Goal: Find specific page/section: Find specific page/section

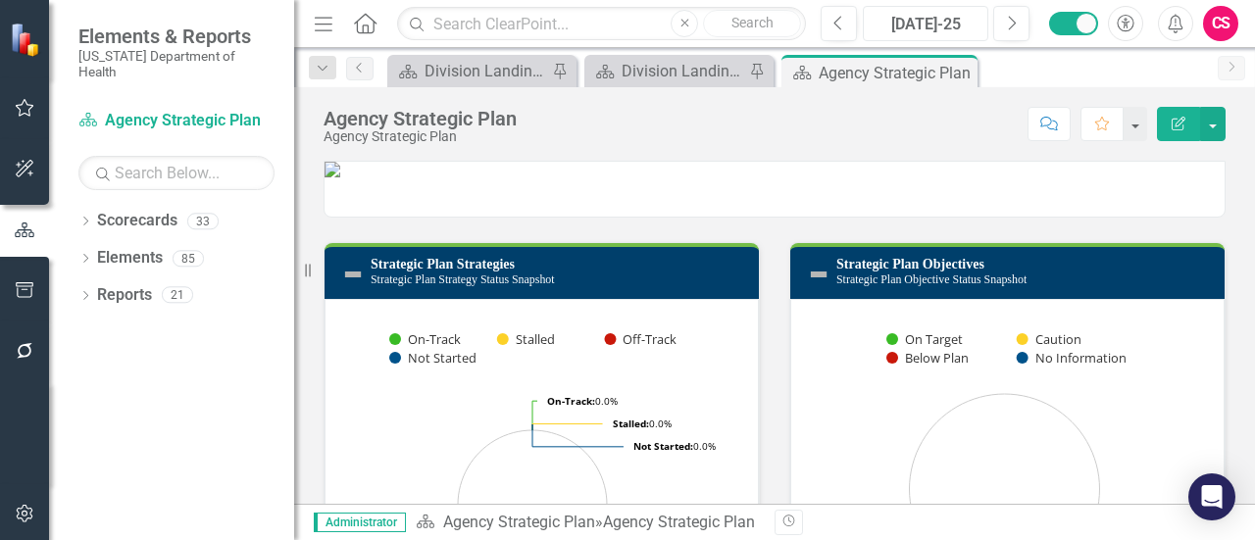
click at [899, 7] on button "[DATE]-25" at bounding box center [925, 23] width 125 height 35
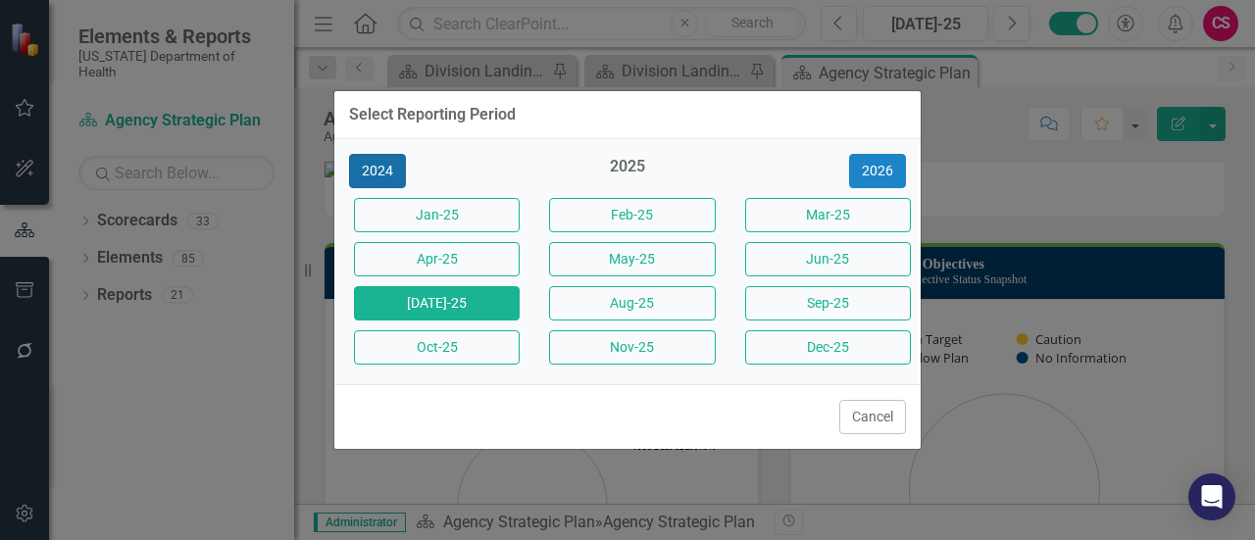
click at [361, 168] on button "2024" at bounding box center [377, 171] width 57 height 34
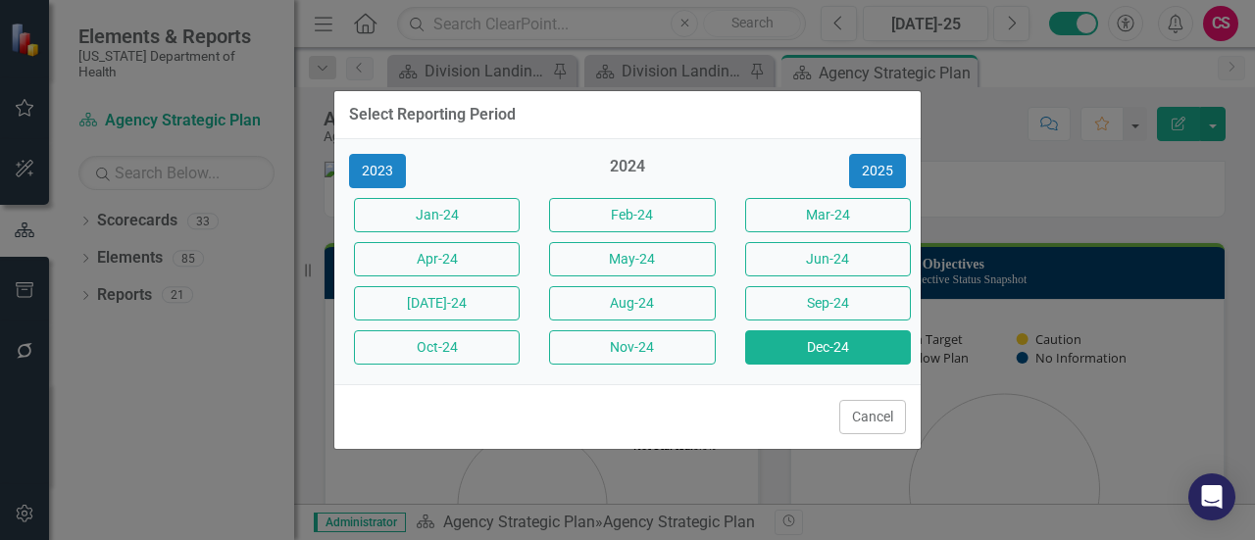
click at [826, 337] on button "Dec-24" at bounding box center [828, 347] width 166 height 34
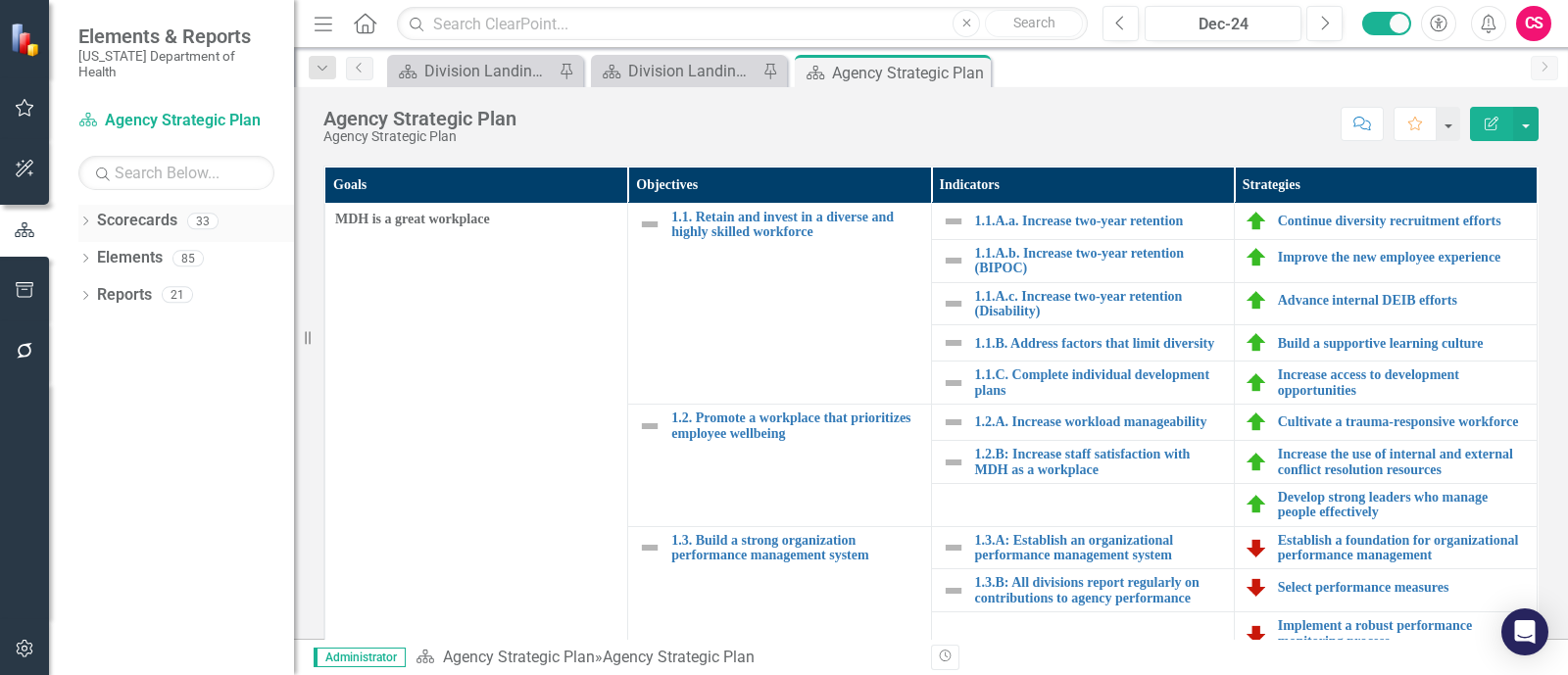
drag, startPoint x: 92, startPoint y: 196, endPoint x: 79, endPoint y: 194, distance: 12.9
click at [83, 205] on div "Dropdown Scorecards 33" at bounding box center [186, 223] width 216 height 37
click at [82, 218] on icon "Dropdown" at bounding box center [85, 223] width 14 height 11
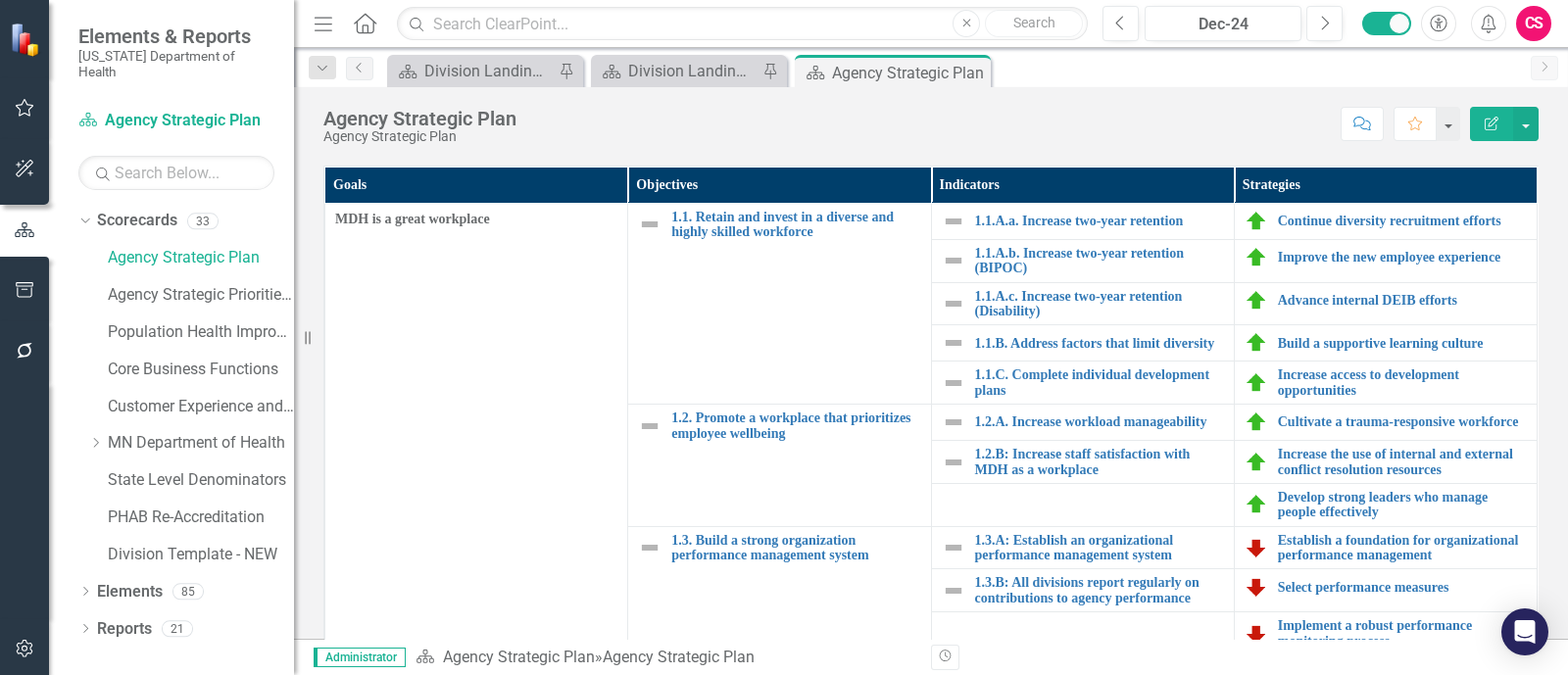
click at [320, 281] on div "Goals Objectives Indicators Strategies MDH is a great workplace 1.1. Retain and…" at bounding box center [931, 431] width 1245 height 581
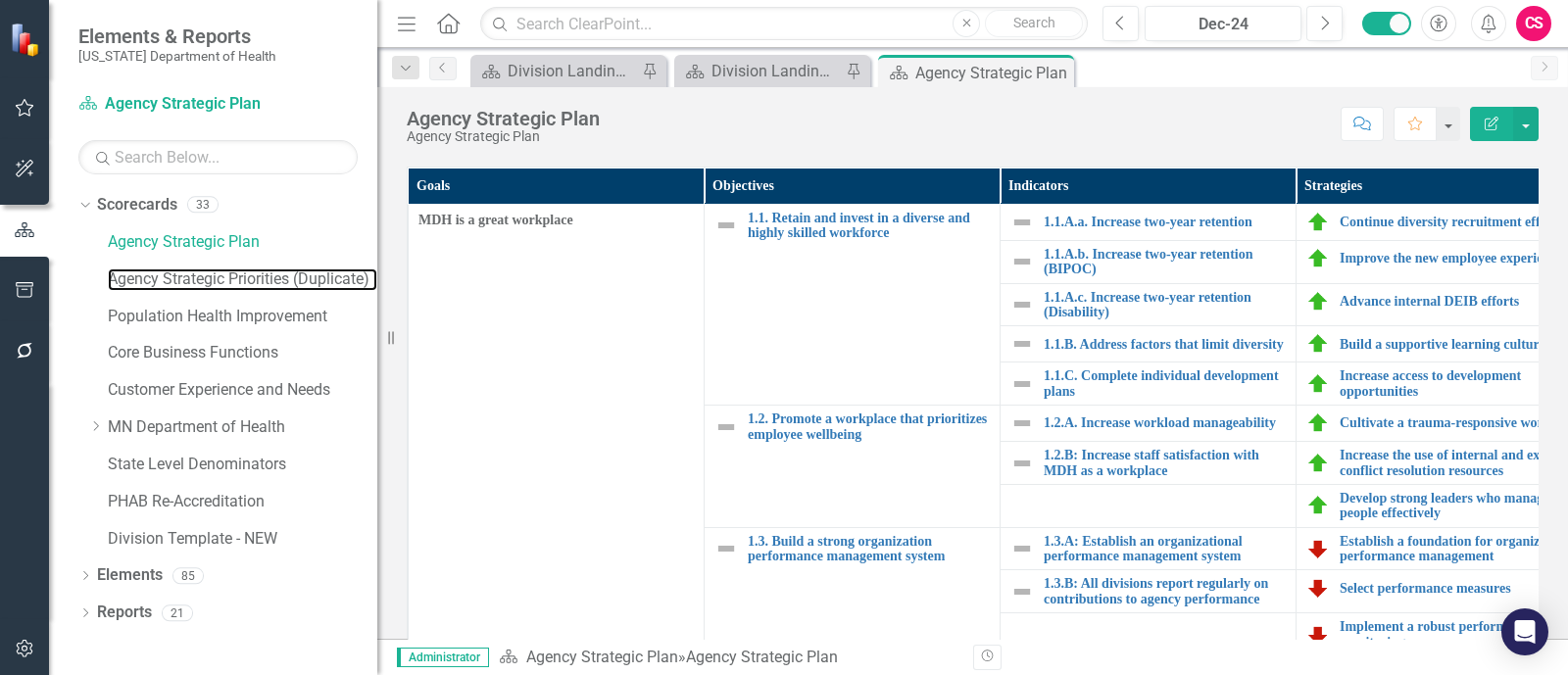
scroll to position [489, 0]
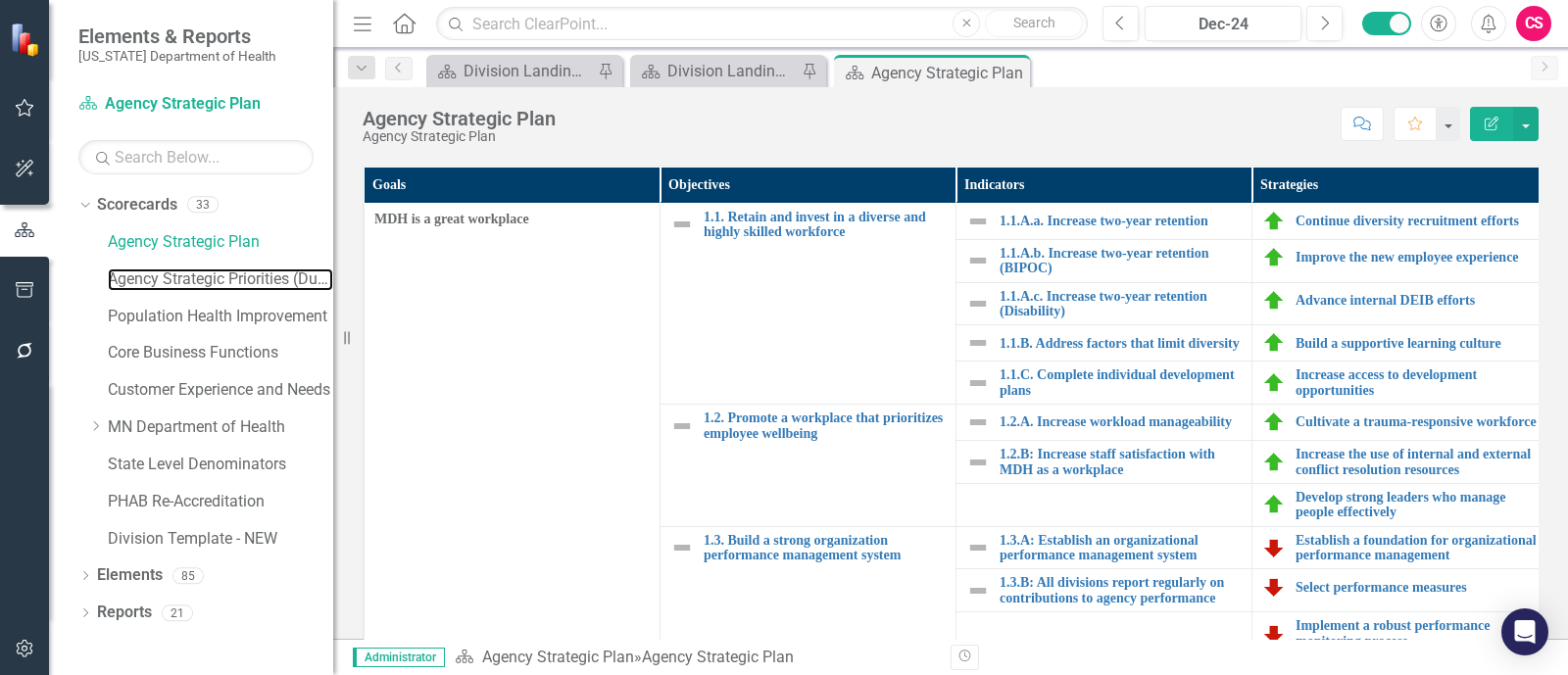
drag, startPoint x: 403, startPoint y: 302, endPoint x: 333, endPoint y: 297, distance: 69.8
click at [333, 297] on div "Resize" at bounding box center [341, 337] width 16 height 675
click at [165, 324] on link "Population Health Improvement" at bounding box center [220, 317] width 225 height 23
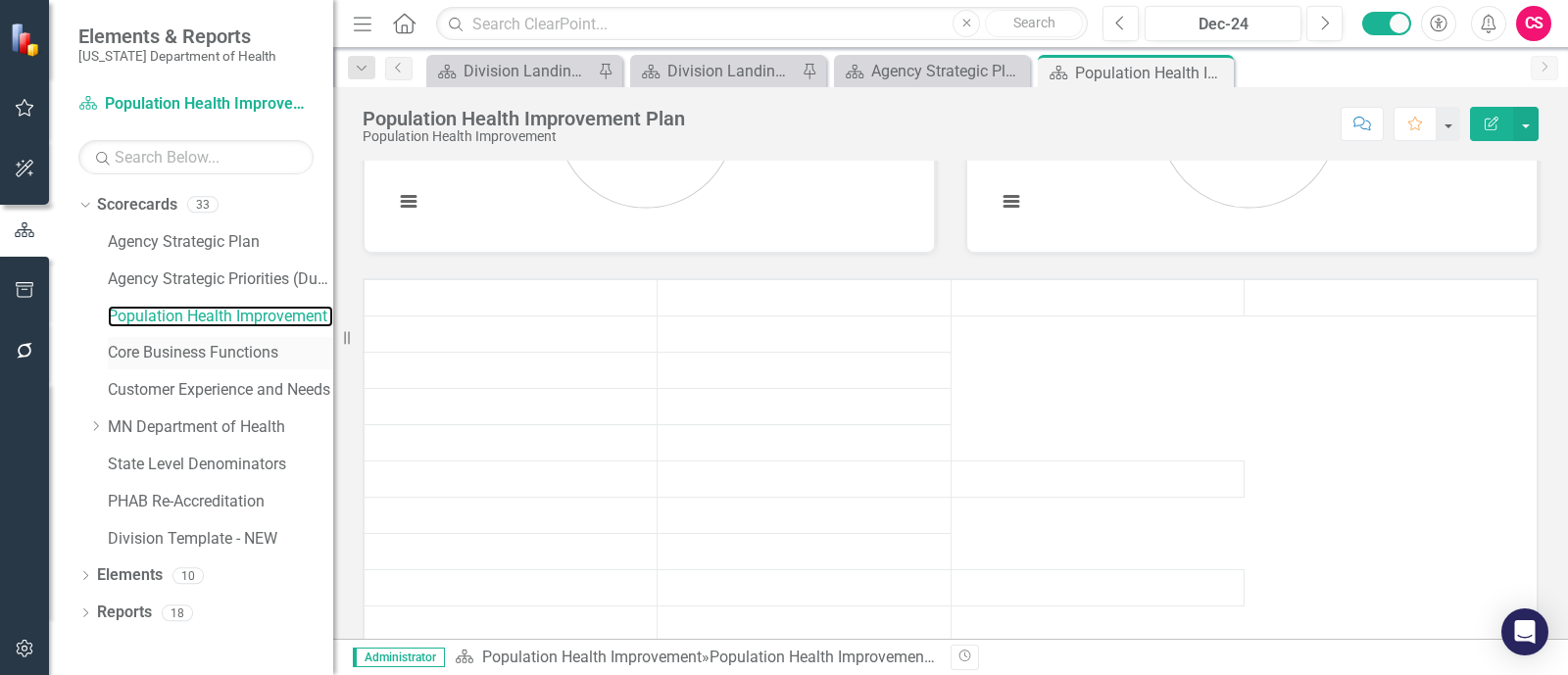
scroll to position [735, 0]
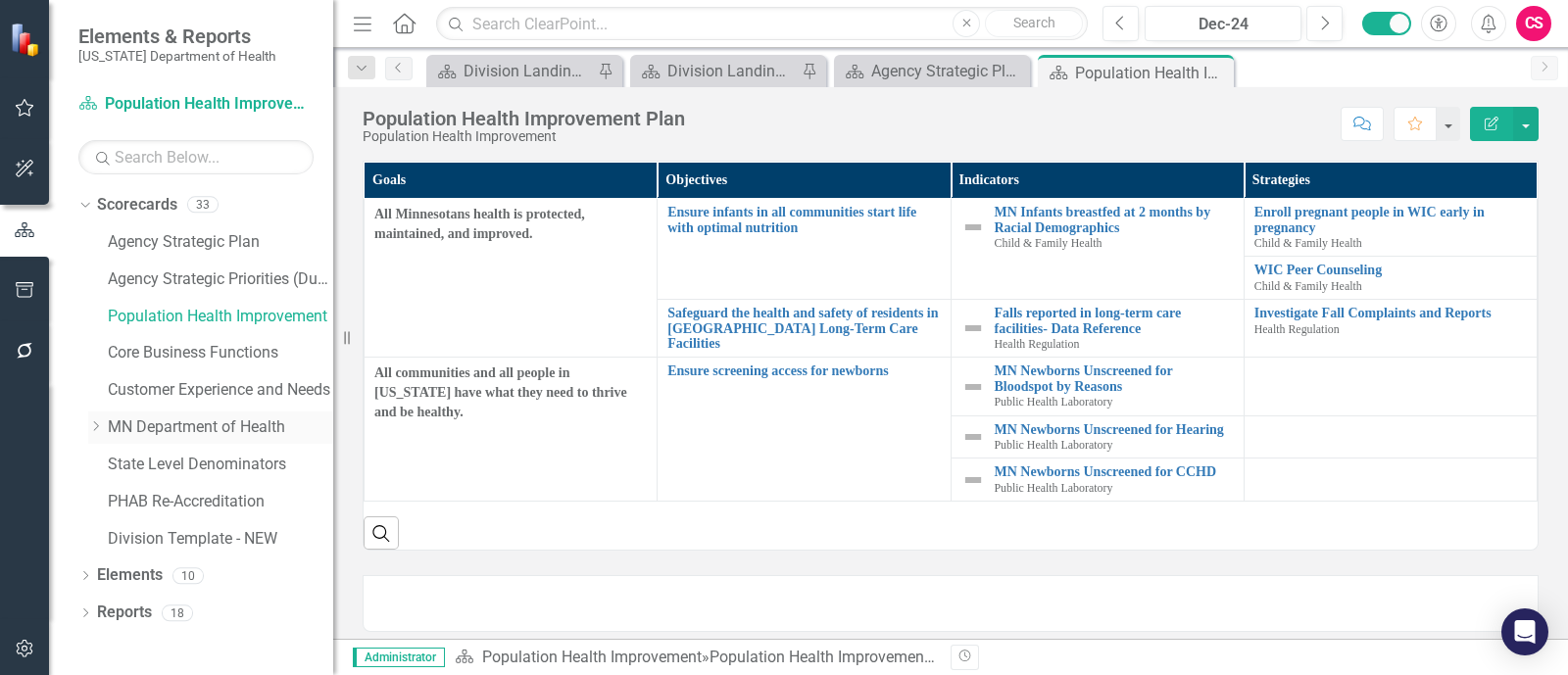
click at [97, 425] on icon at bounding box center [96, 427] width 5 height 10
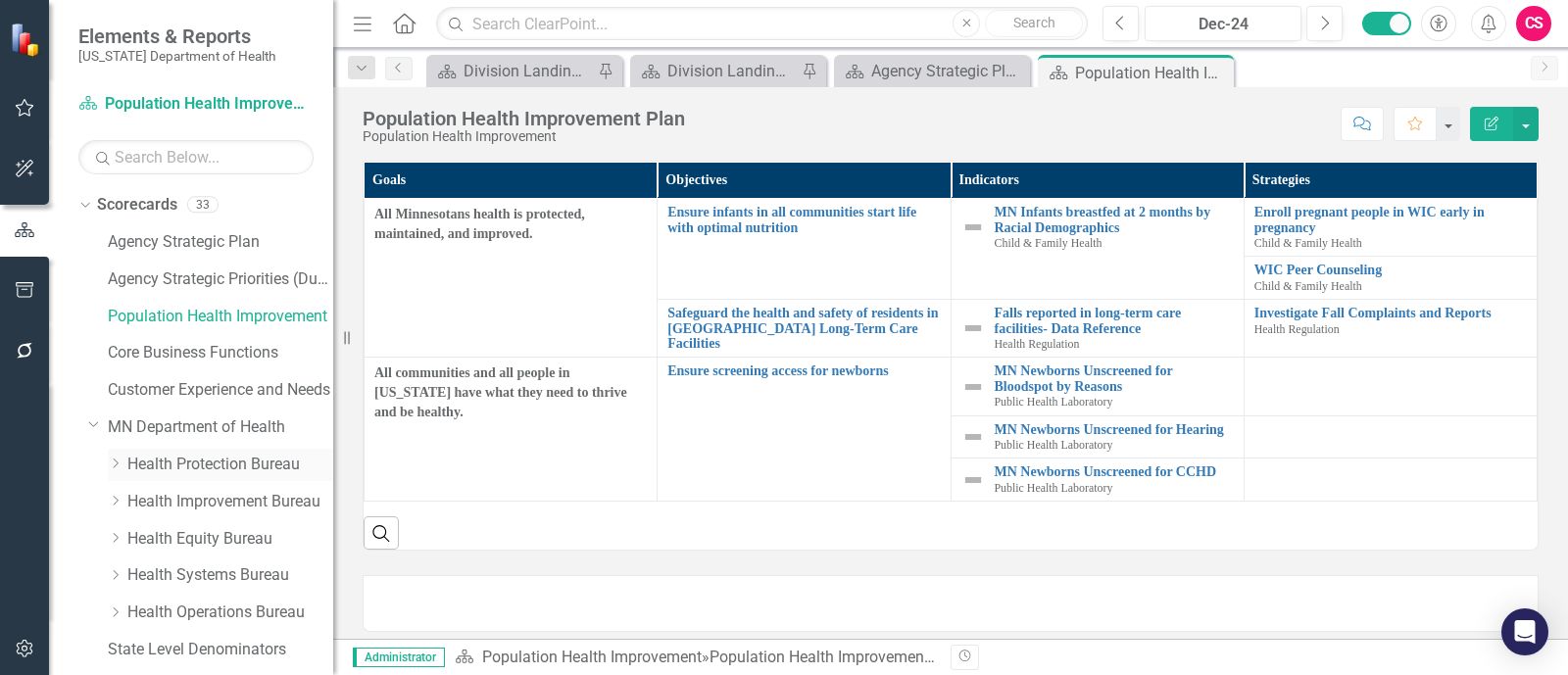
click at [109, 461] on icon "Dropdown" at bounding box center [115, 464] width 15 height 12
click at [246, 539] on link "Public Health Laboratory" at bounding box center [240, 576] width 186 height 23
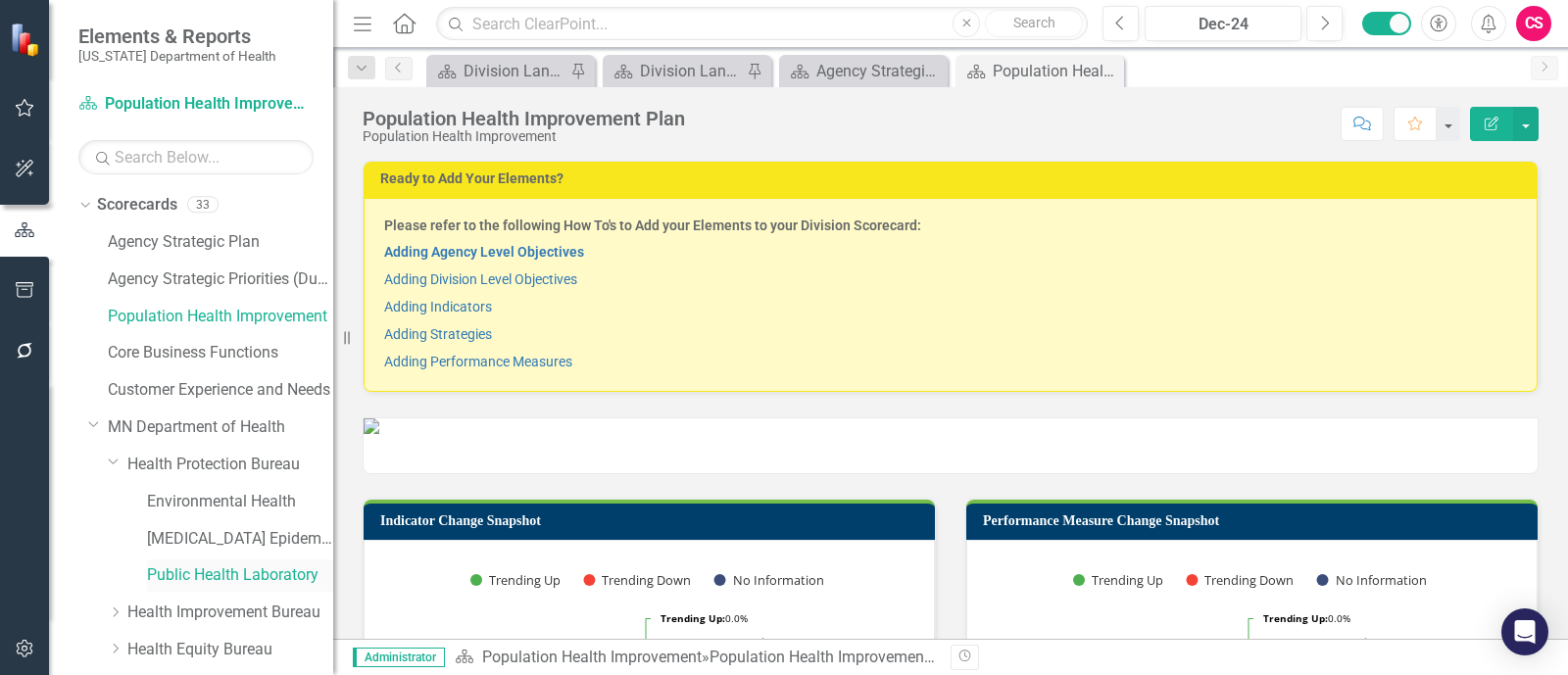
click at [249, 539] on link "Public Health Laboratory" at bounding box center [240, 576] width 186 height 23
